Goal: Find specific page/section: Find specific page/section

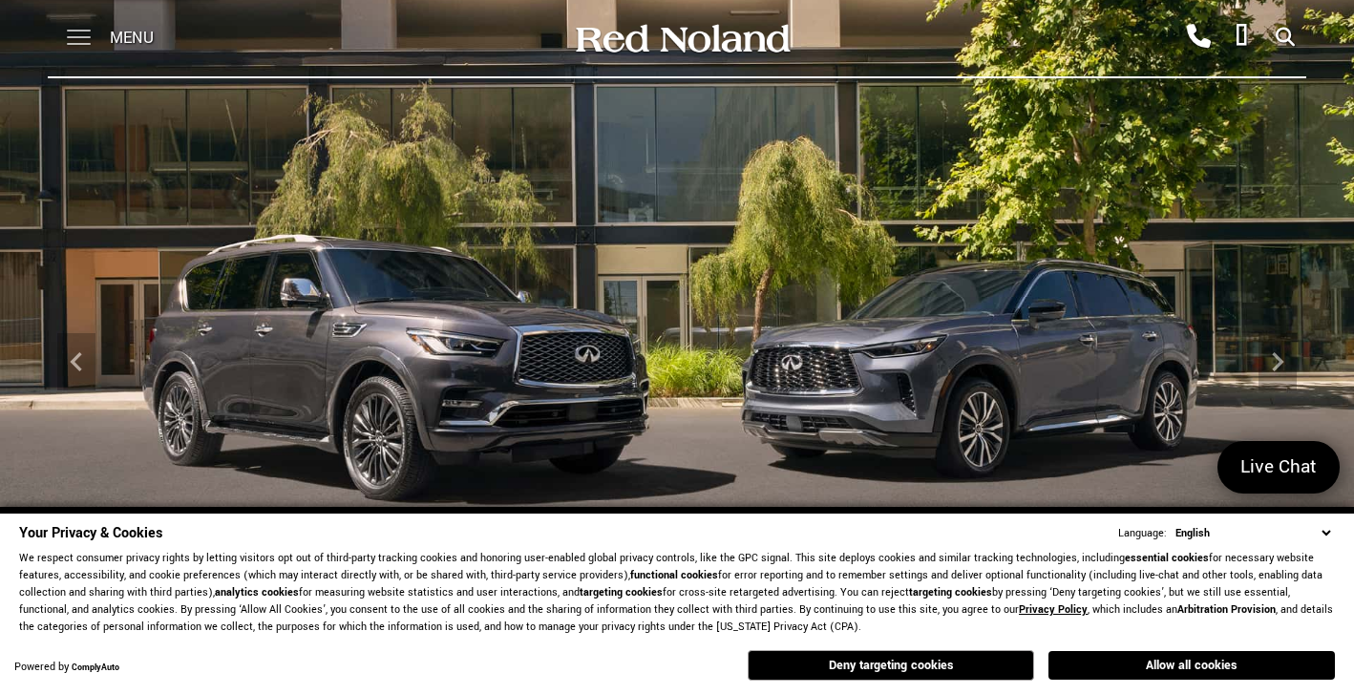
click at [82, 40] on span at bounding box center [79, 38] width 24 height 76
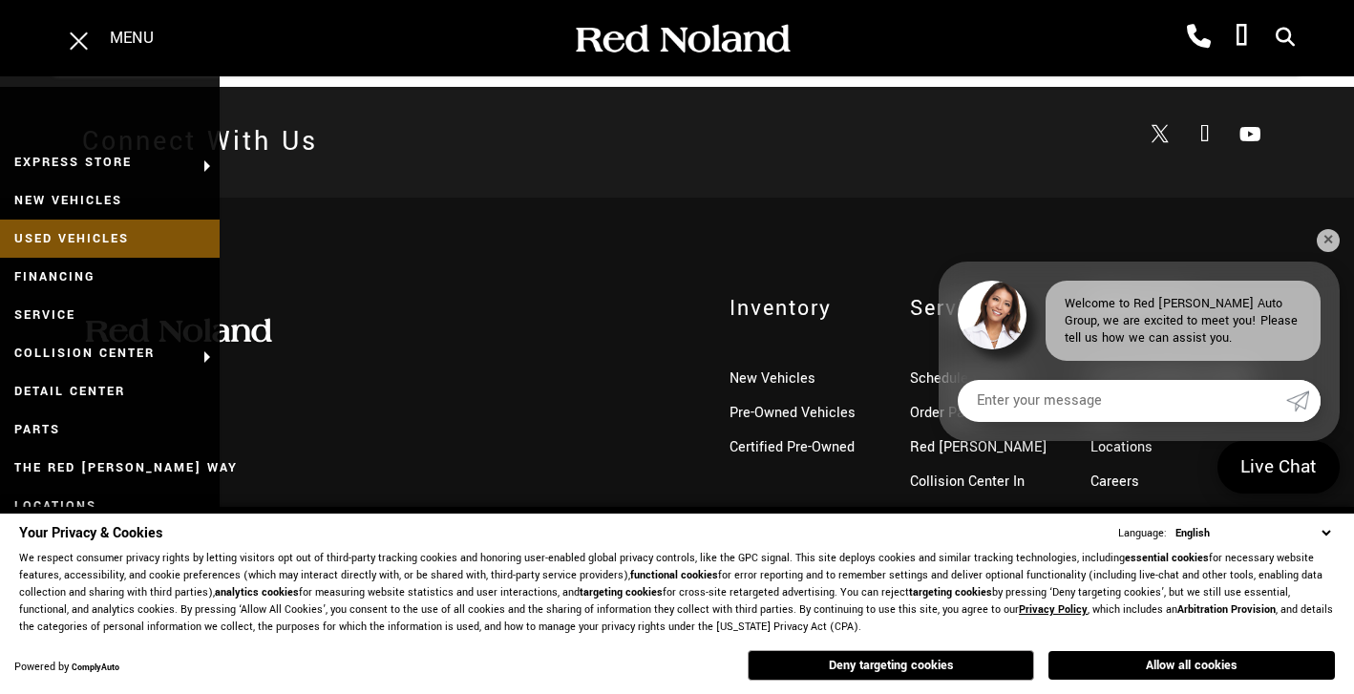
scroll to position [4679, 0]
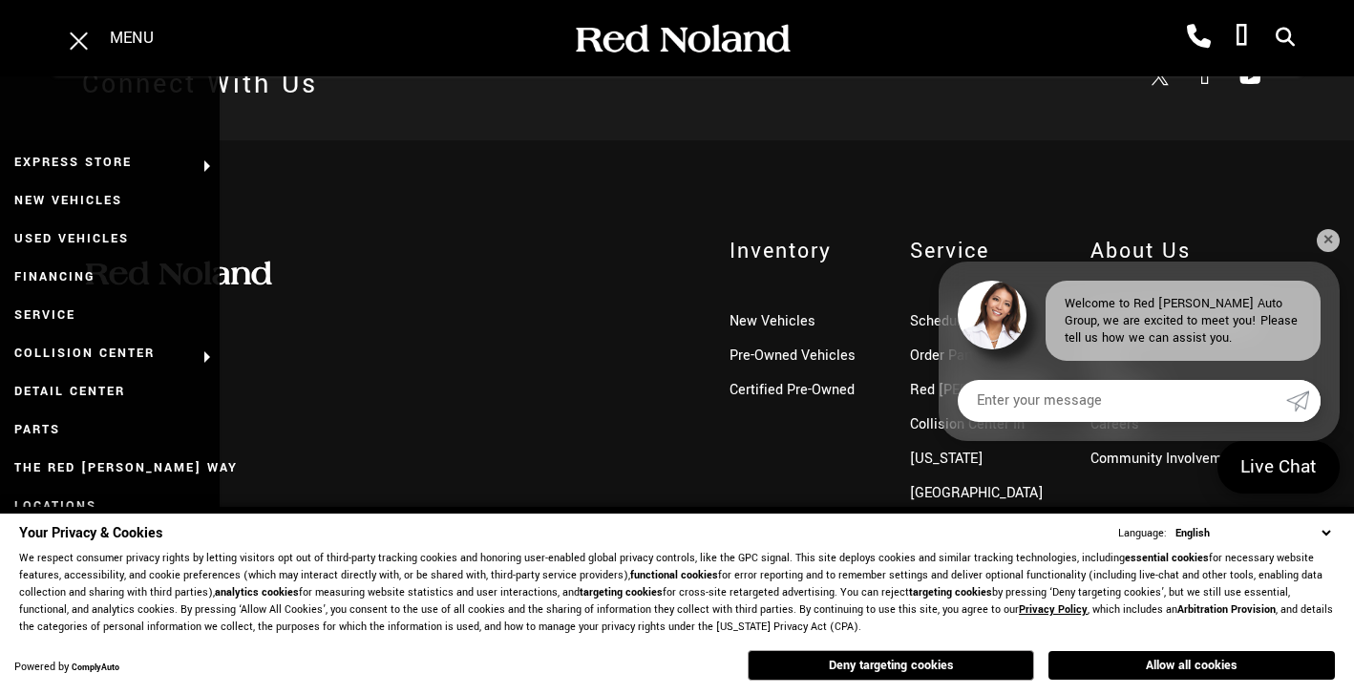
click at [1328, 536] on select "English Spanish / Español English / [GEOGRAPHIC_DATA] Korean / 한국어 Vietnamese /…" at bounding box center [1253, 533] width 164 height 18
click at [1325, 235] on link "✕" at bounding box center [1328, 240] width 23 height 23
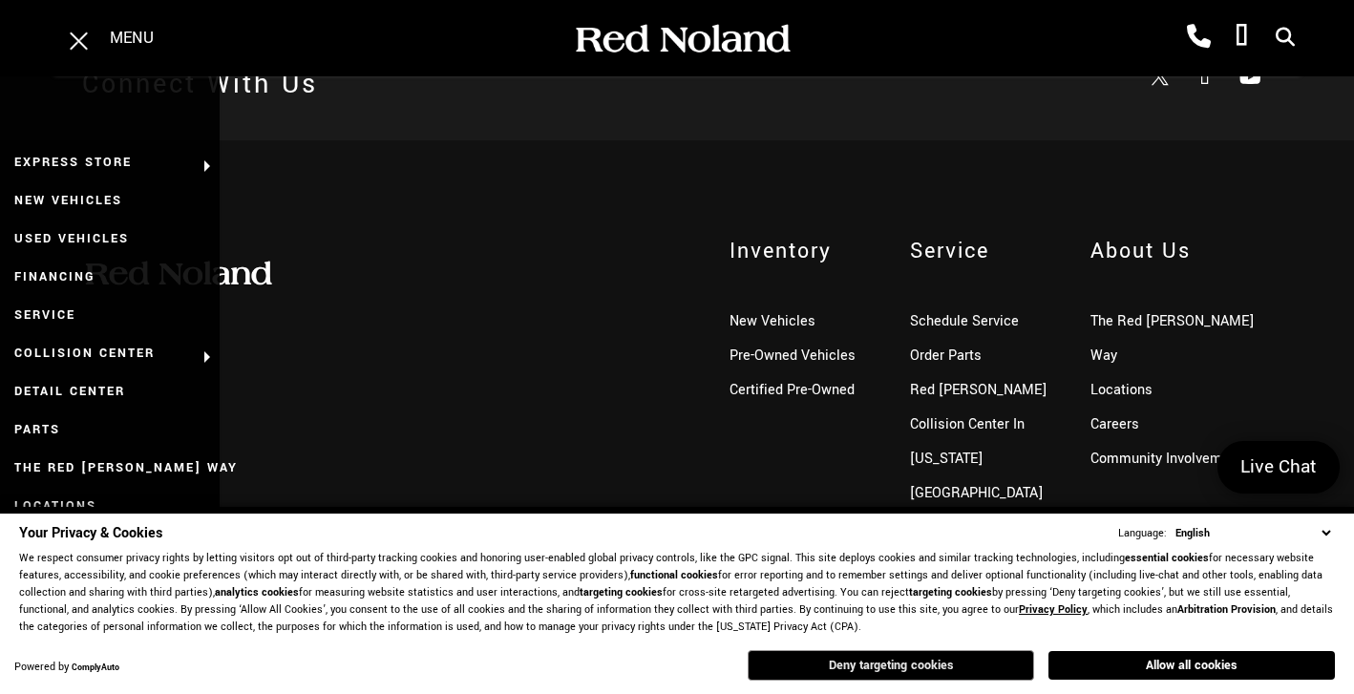
click at [845, 664] on button "Deny targeting cookies" at bounding box center [891, 665] width 287 height 31
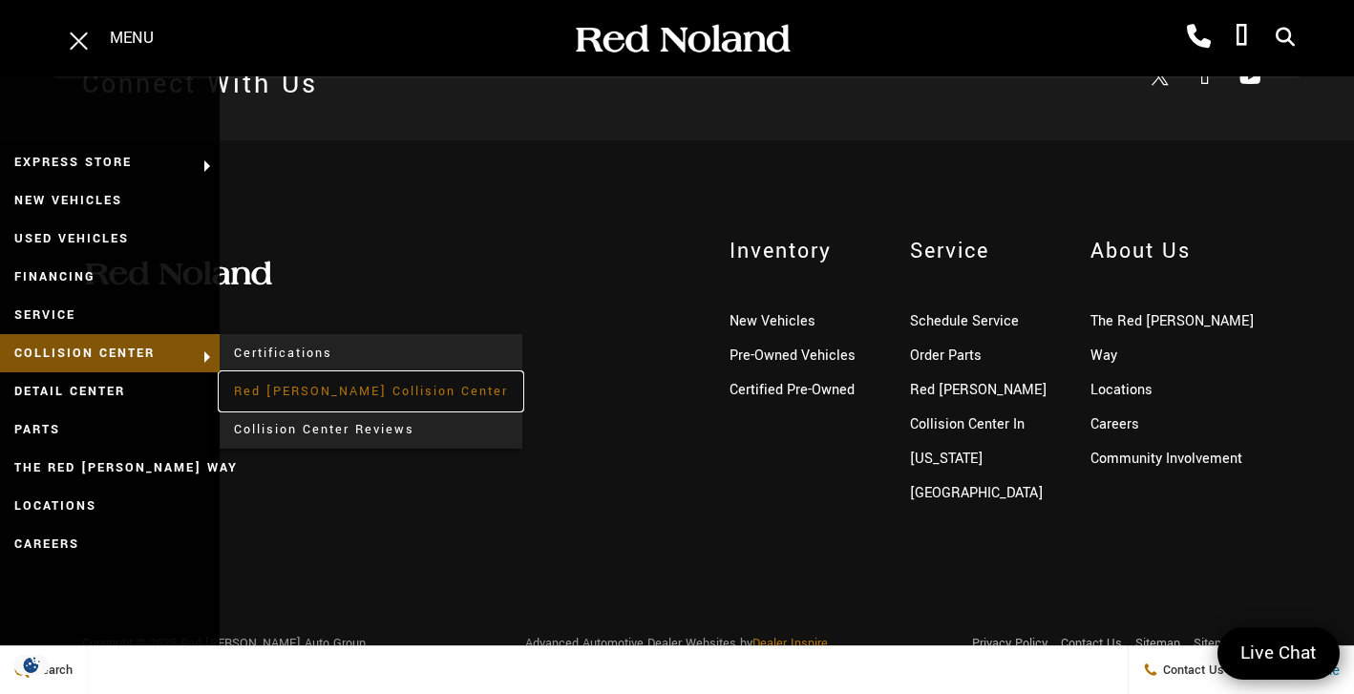
click at [247, 387] on link "Red [PERSON_NAME] Collision Center" at bounding box center [371, 391] width 303 height 38
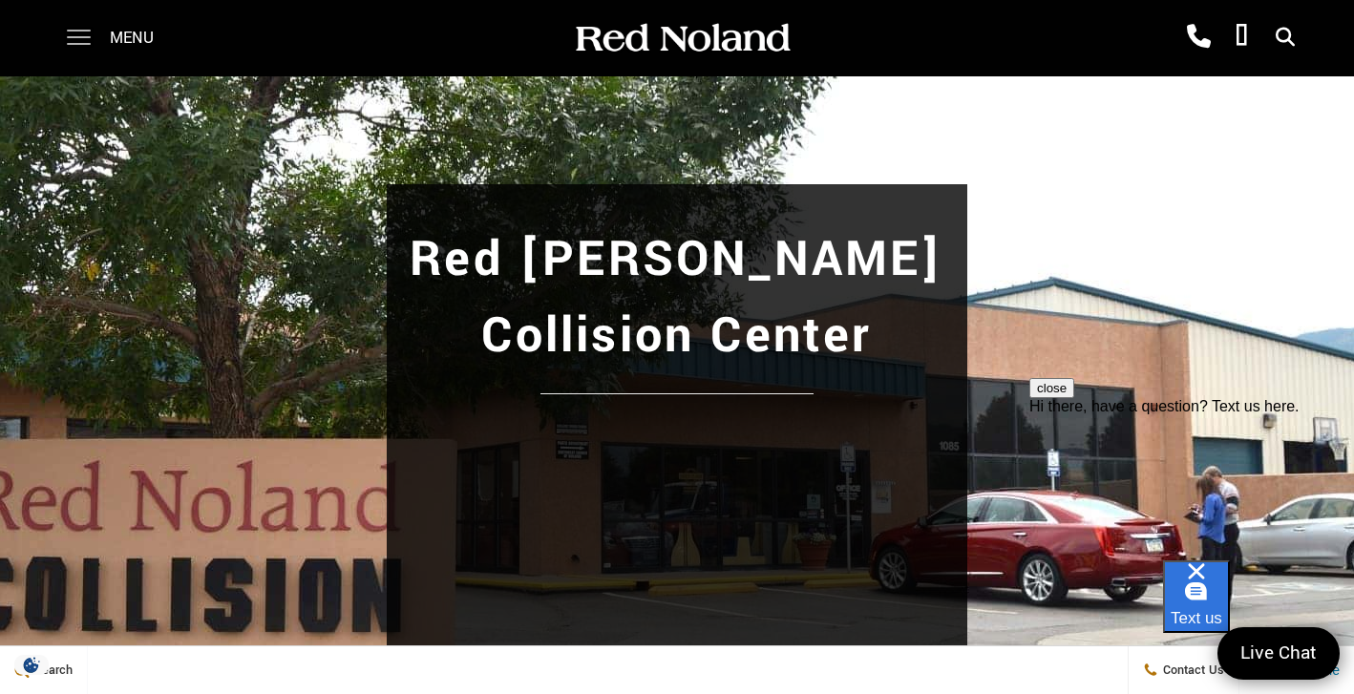
click at [83, 38] on span at bounding box center [79, 38] width 24 height 76
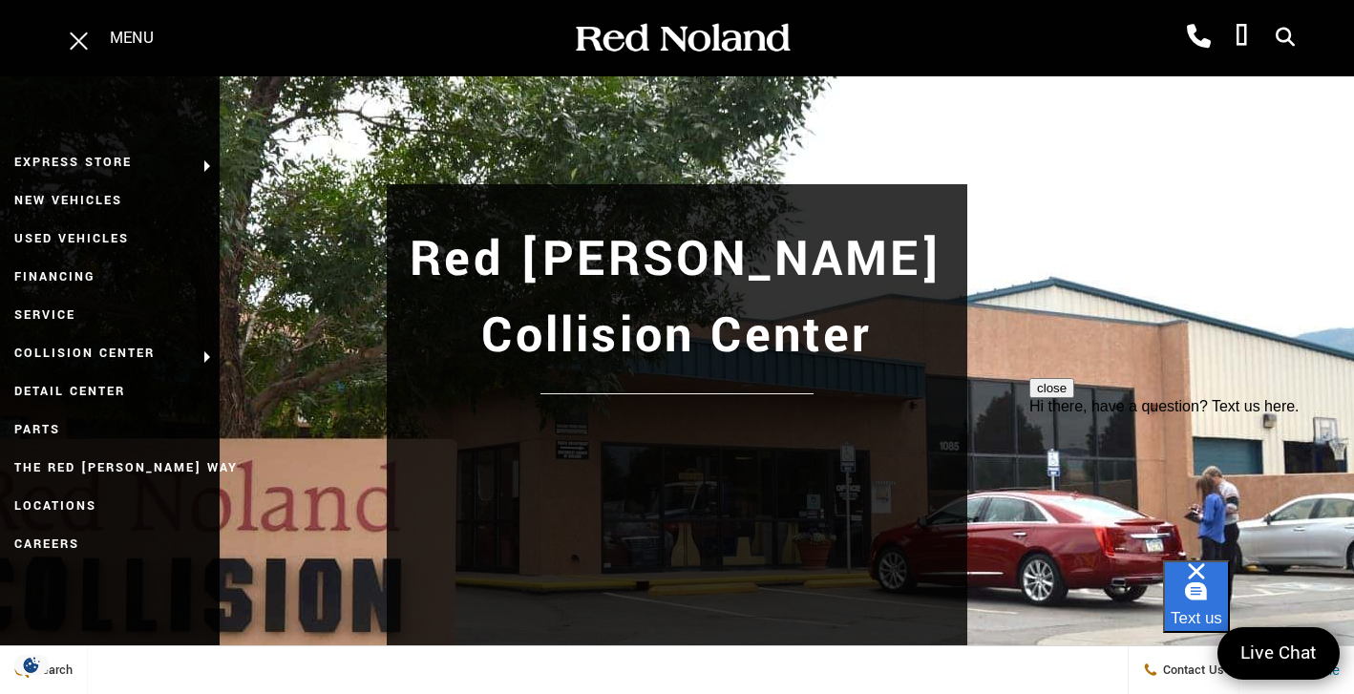
click at [282, 306] on div "Red [PERSON_NAME] Collision Center" at bounding box center [677, 485] width 1219 height 603
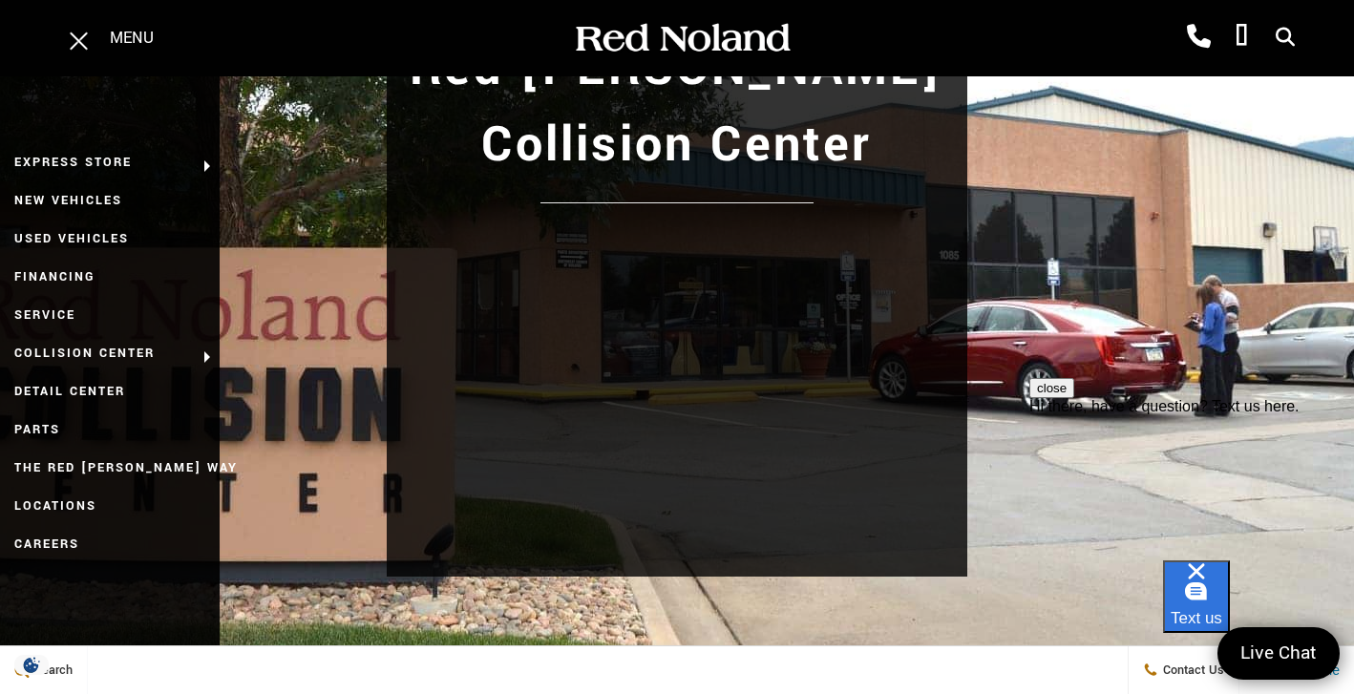
scroll to position [194, 0]
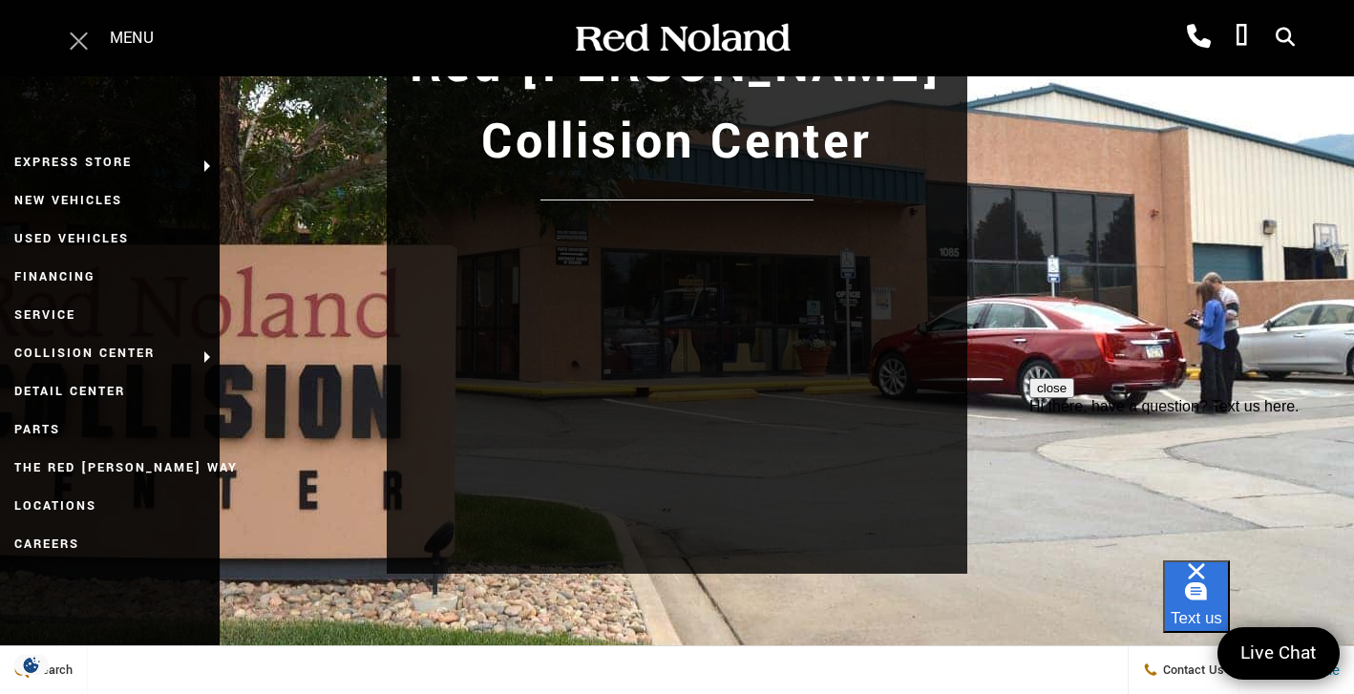
click at [83, 39] on span at bounding box center [79, 38] width 24 height 76
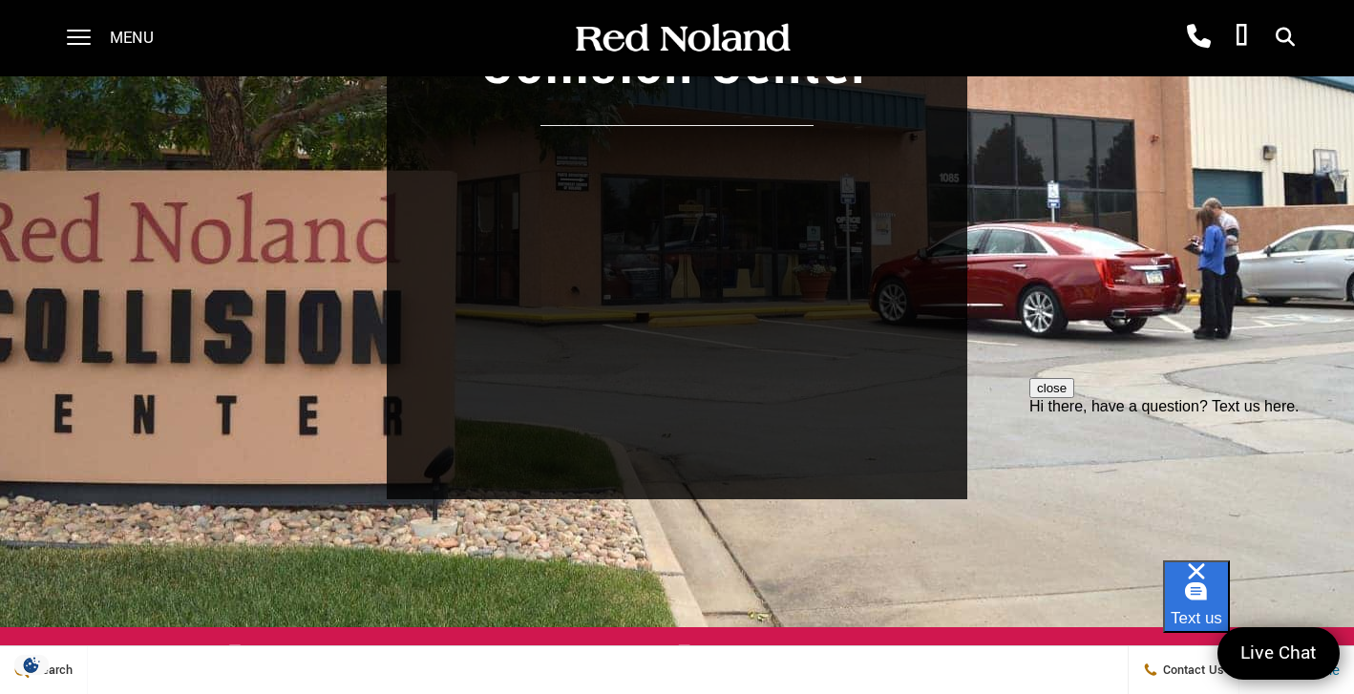
scroll to position [267, 0]
